Goal: Obtain resource: Obtain resource

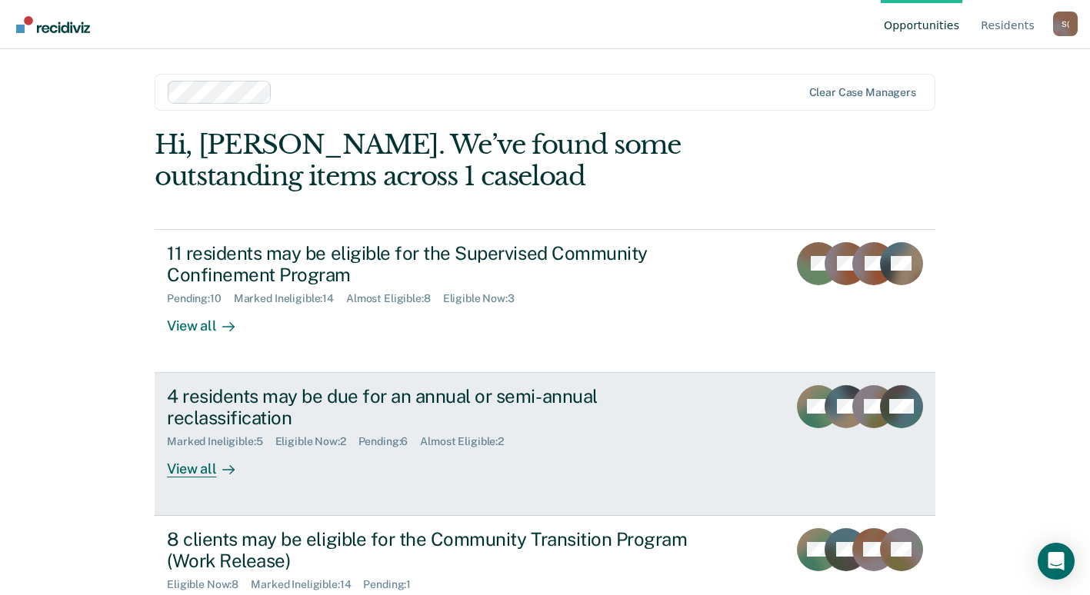
click at [201, 472] on div "View all" at bounding box center [210, 463] width 86 height 30
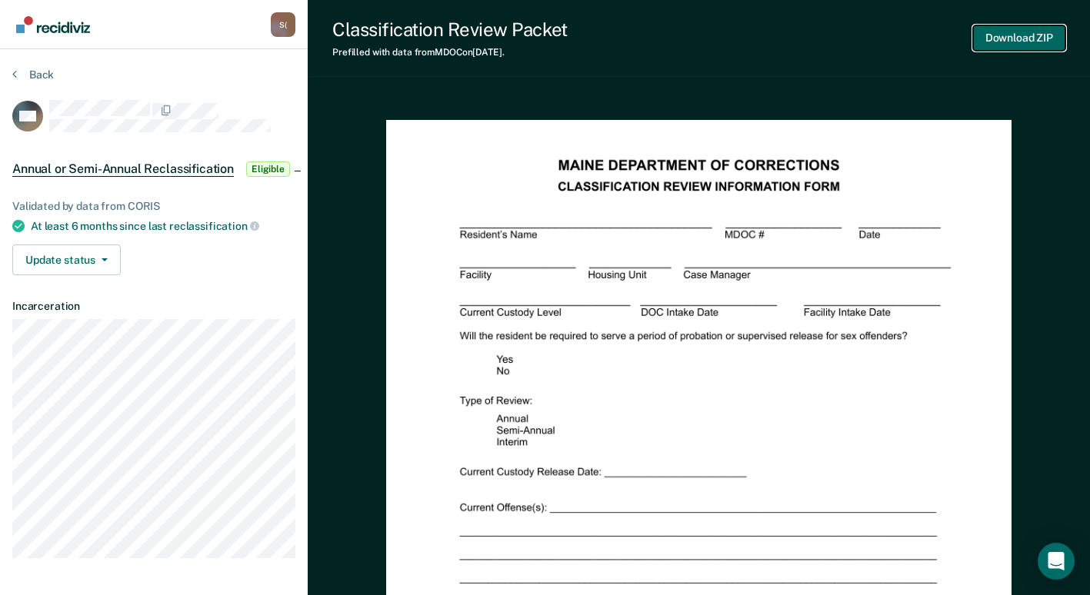
click at [1037, 38] on button "Download ZIP" at bounding box center [1019, 37] width 92 height 25
click at [1021, 33] on button "Download ZIP" at bounding box center [1019, 37] width 92 height 25
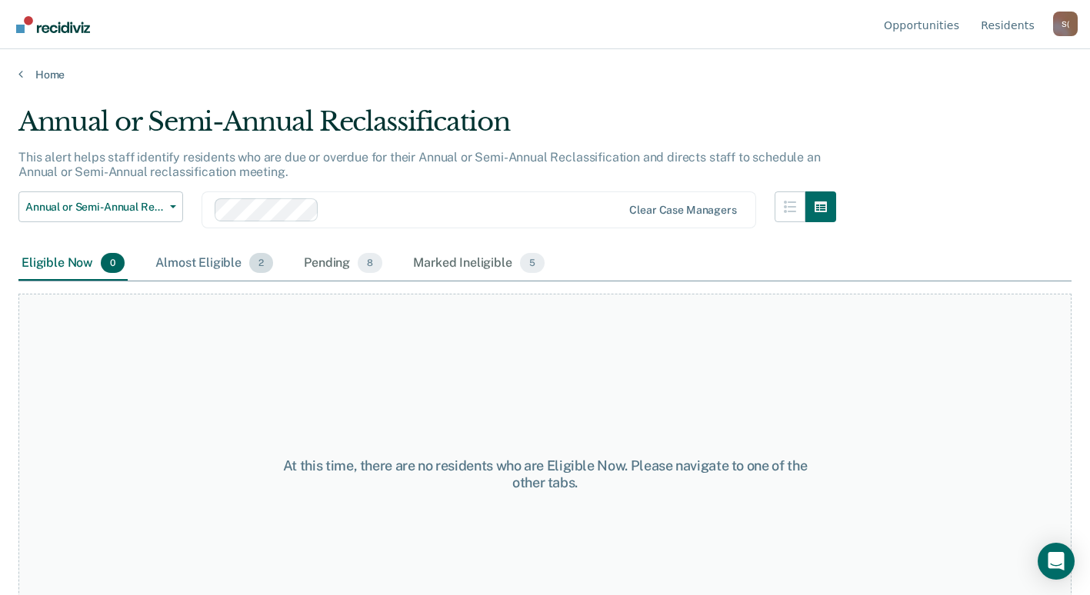
click at [190, 266] on div "Almost Eligible 2" at bounding box center [214, 264] width 124 height 34
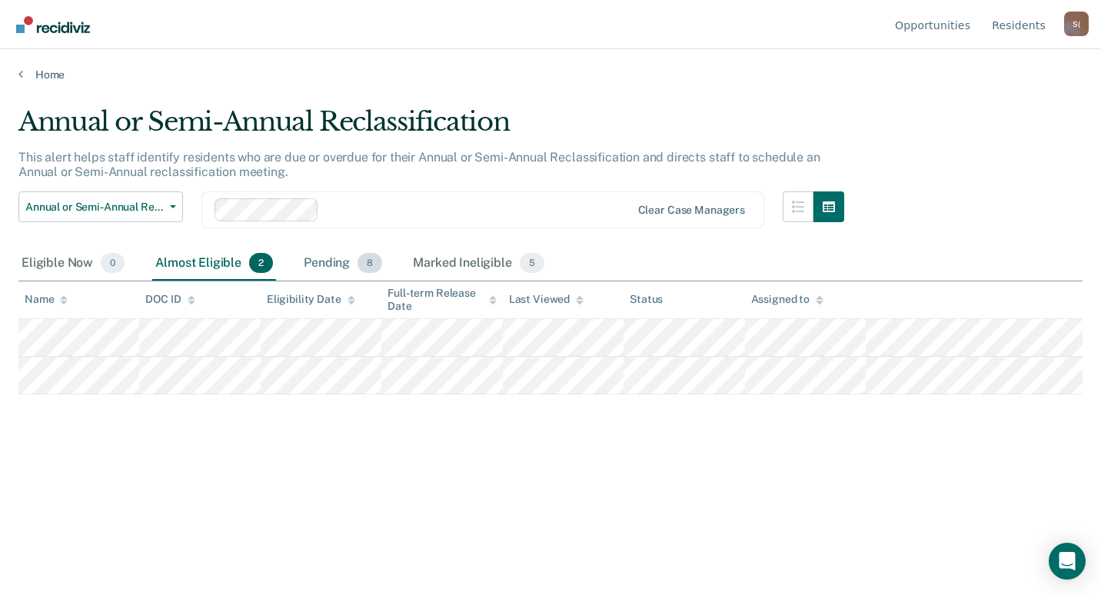
click at [338, 264] on div "Pending 8" at bounding box center [343, 264] width 85 height 34
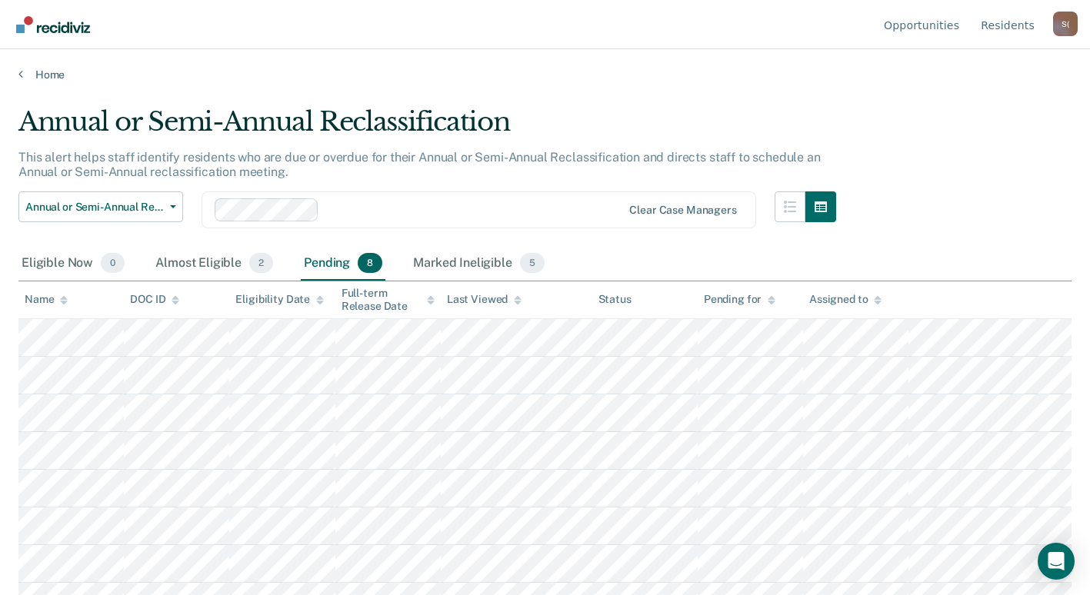
scroll to position [25, 0]
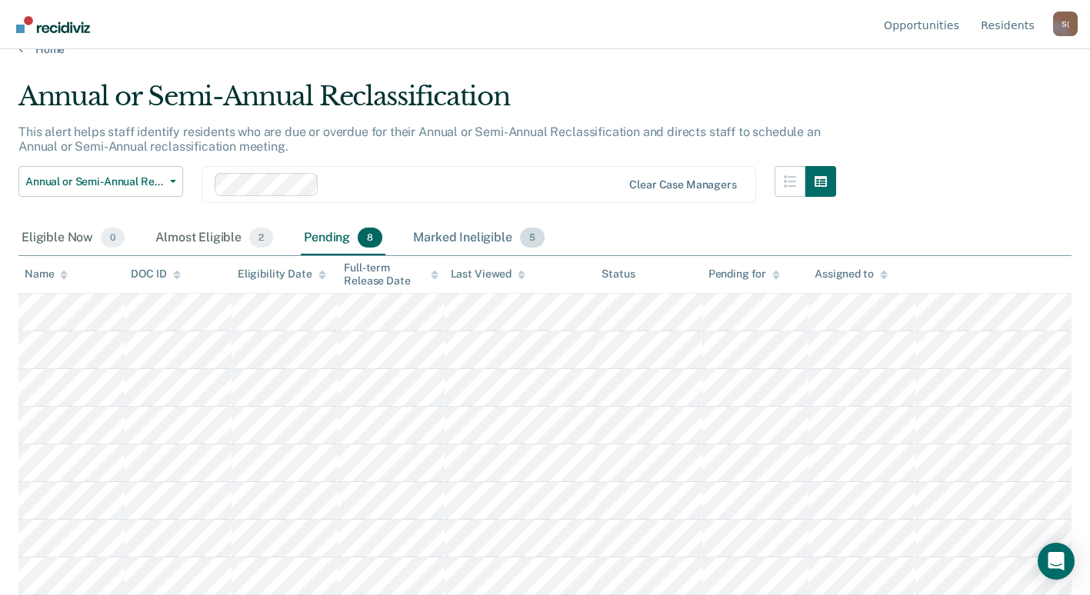
click at [456, 235] on div "Marked Ineligible 5" at bounding box center [479, 239] width 138 height 34
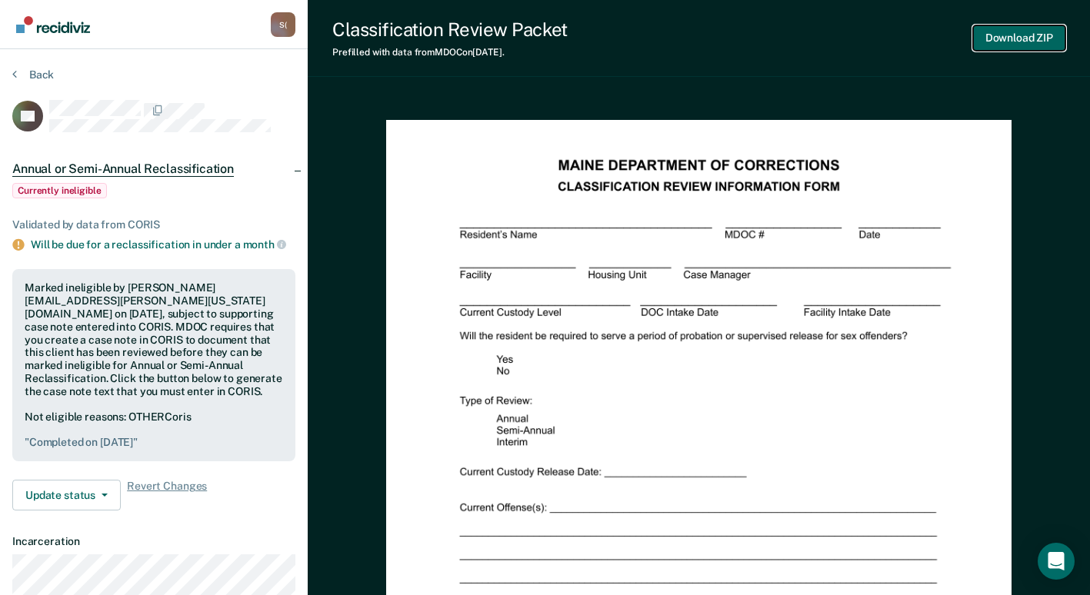
click at [1029, 41] on button "Download ZIP" at bounding box center [1019, 37] width 92 height 25
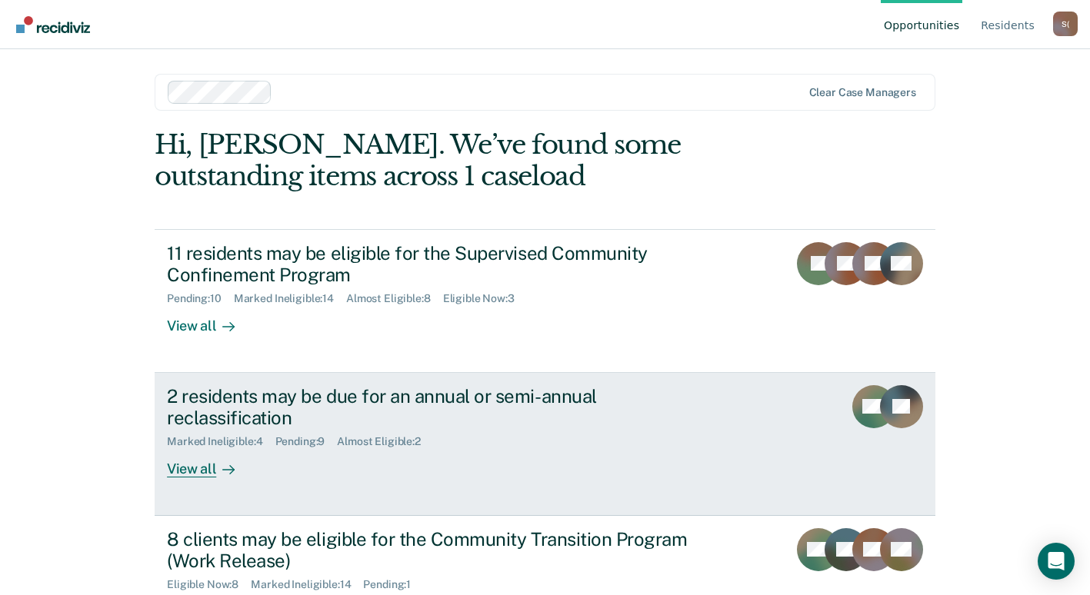
click at [196, 468] on div "View all" at bounding box center [210, 463] width 86 height 30
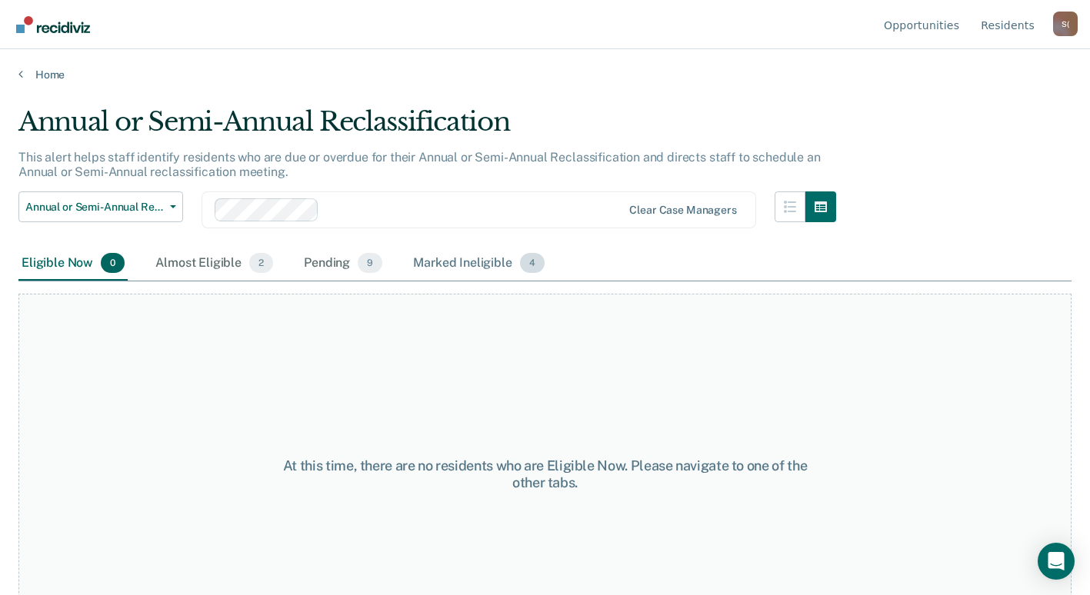
click at [462, 265] on div "Marked Ineligible 4" at bounding box center [479, 264] width 138 height 34
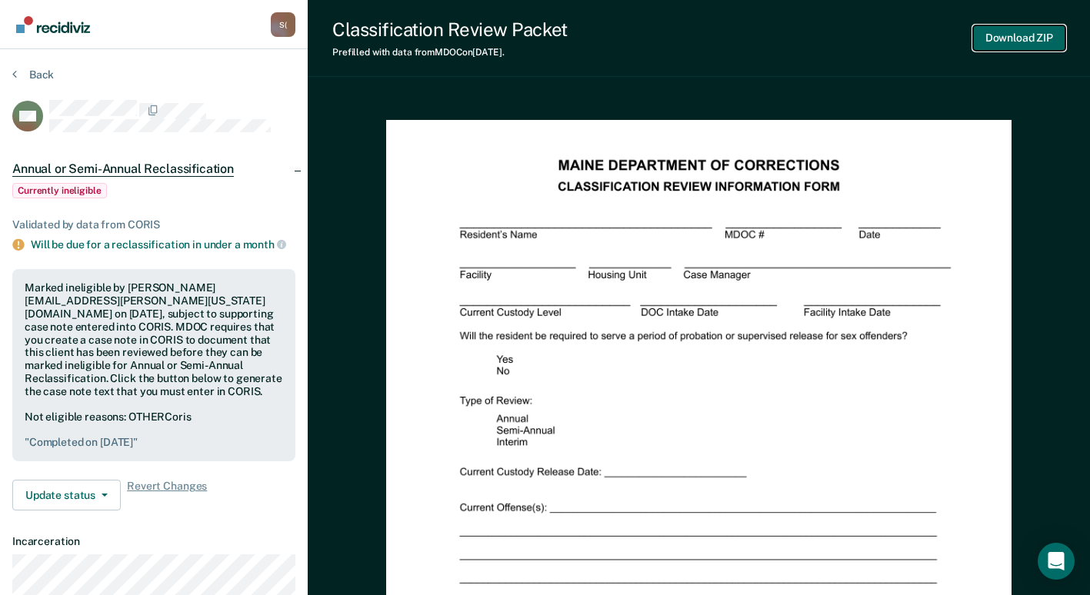
click at [1045, 36] on button "Download ZIP" at bounding box center [1019, 37] width 92 height 25
